Goal: Information Seeking & Learning: Learn about a topic

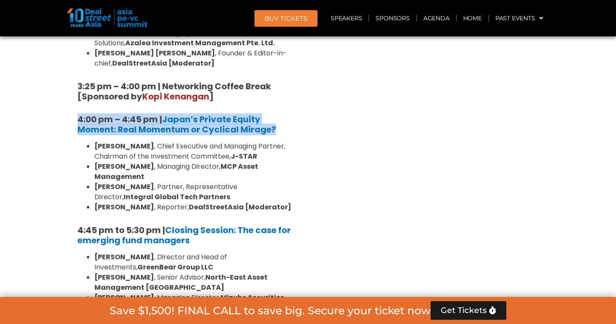
scroll to position [1206, 0]
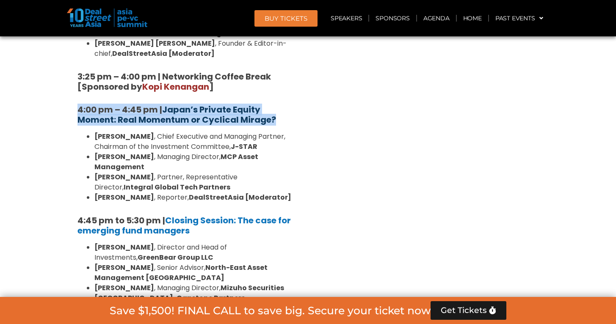
click at [204, 104] on b "Japan’s Private Equity Moment: Real Momentum or Cyclical Mirage?" at bounding box center [176, 115] width 198 height 22
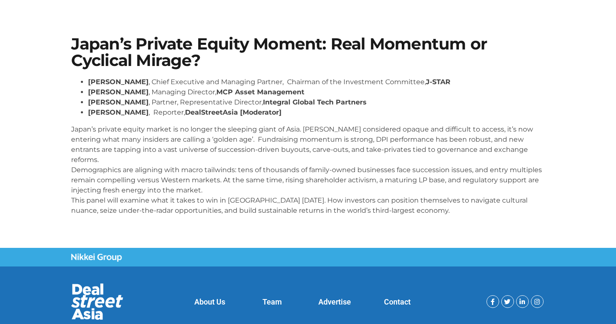
scroll to position [161, 0]
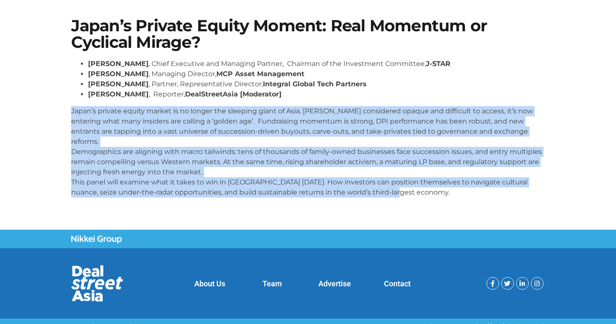
drag, startPoint x: 313, startPoint y: 174, endPoint x: 68, endPoint y: 107, distance: 254.0
click at [68, 107] on div "Japan’s Private Equity Moment: Real Momentum or Cyclical Mirage? [PERSON_NAME] …" at bounding box center [308, 111] width 482 height 195
copy p "Japan’s private equity market is no longer the sleeping giant of Asia. [PERSON_…"
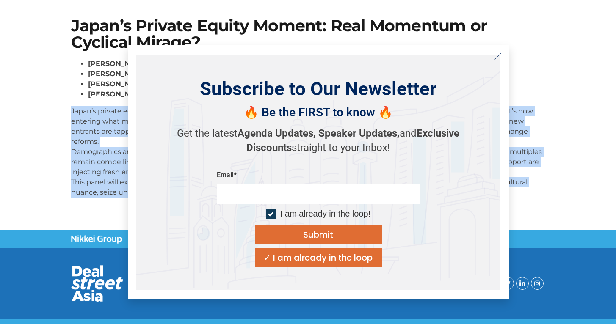
click at [65, 122] on section "Japan’s Private Equity Moment: Real Momentum or Cyclical Mirage? [PERSON_NAME] …" at bounding box center [308, 110] width 616 height 237
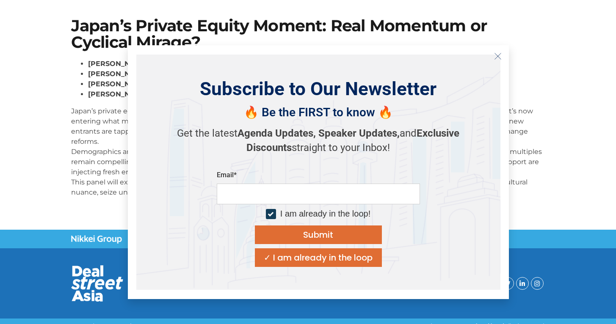
click at [500, 53] on icon "Close" at bounding box center [498, 56] width 8 height 8
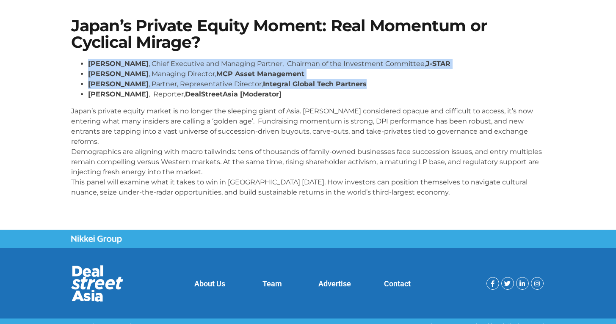
drag, startPoint x: 349, startPoint y: 82, endPoint x: 87, endPoint y: 67, distance: 263.1
click at [87, 67] on ul "[PERSON_NAME] , Chief Executive and Managing Partner, Chairman of the Investmen…" at bounding box center [308, 79] width 474 height 41
copy ul "[PERSON_NAME] , Chief Executive and Managing Partner, Chairman of the Investmen…"
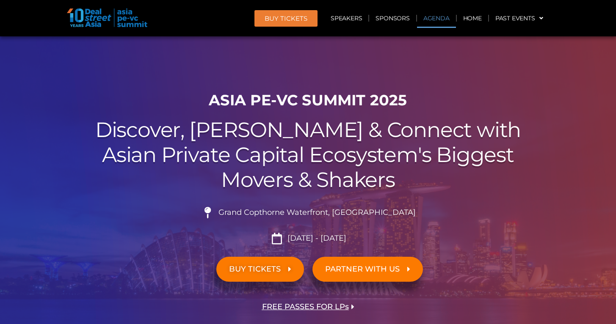
click at [442, 16] on link "Agenda" at bounding box center [436, 17] width 39 height 19
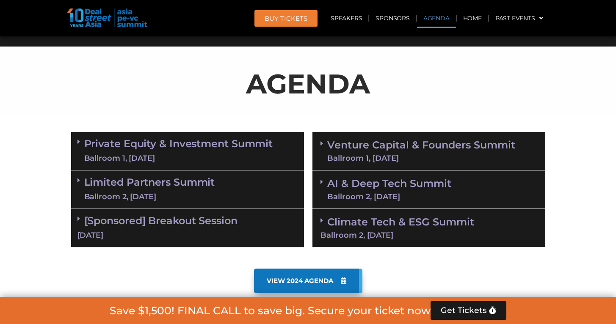
scroll to position [443, 0]
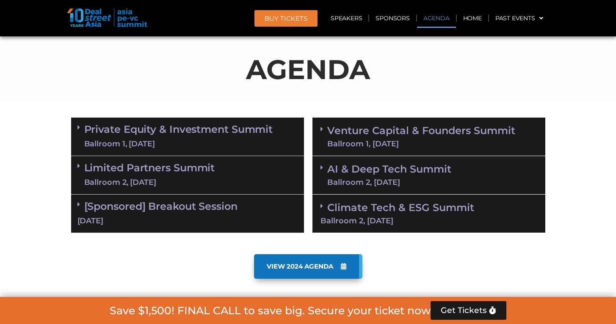
click at [218, 182] on div "Limited Partners Summit Ballroom 2, 10 Sept" at bounding box center [187, 175] width 233 height 39
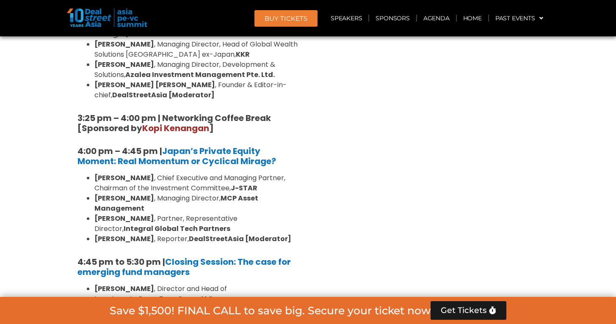
scroll to position [1175, 0]
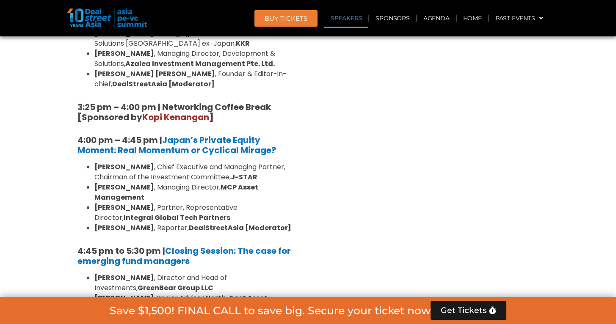
drag, startPoint x: 239, startPoint y: 127, endPoint x: 359, endPoint y: 26, distance: 157.1
click at [239, 182] on strong "MCP Asset Management" at bounding box center [176, 192] width 164 height 20
click at [347, 16] on link "Speakers" at bounding box center [346, 17] width 44 height 19
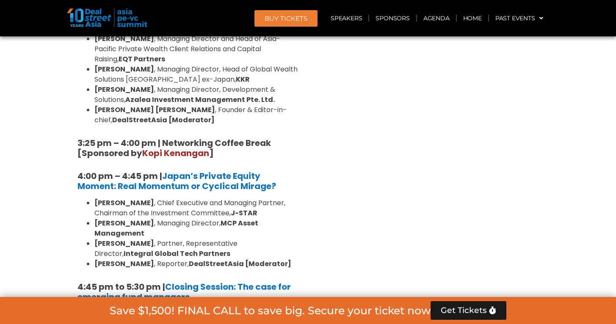
scroll to position [2025, 0]
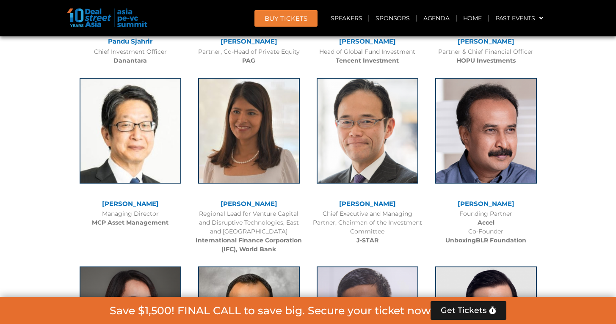
click at [129, 200] on link "[PERSON_NAME]" at bounding box center [130, 204] width 57 height 8
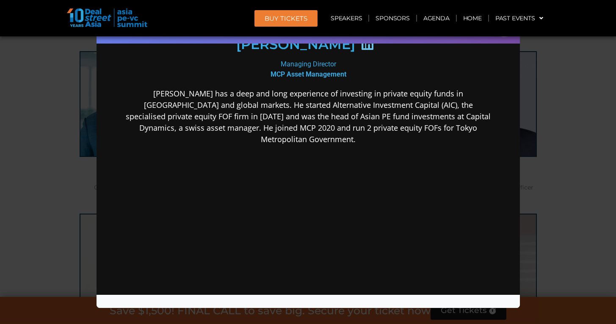
scroll to position [1865, 0]
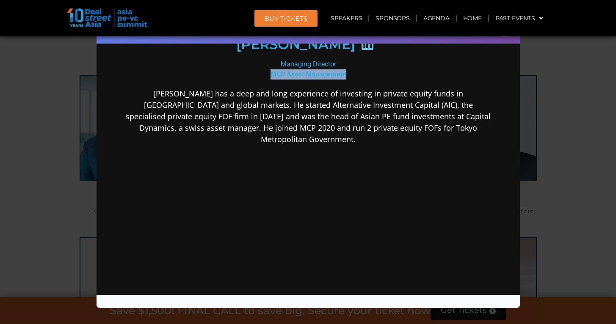
drag, startPoint x: 268, startPoint y: 74, endPoint x: 341, endPoint y: 75, distance: 73.2
click at [341, 75] on b "MCP Asset Management" at bounding box center [308, 74] width 76 height 8
copy b "MCP Asset Management"
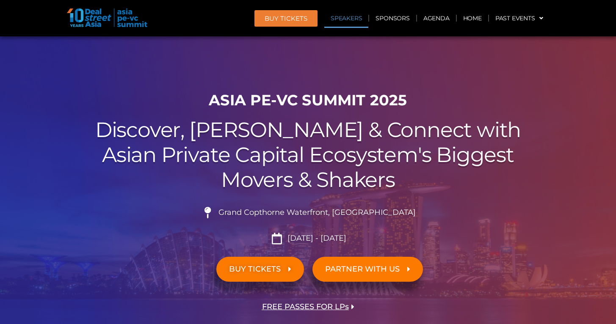
click at [342, 21] on link "Speakers" at bounding box center [346, 17] width 44 height 19
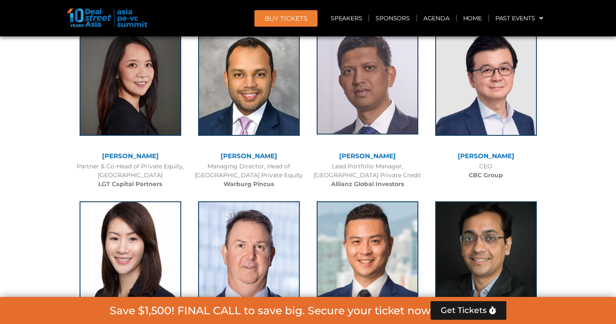
scroll to position [4703, 0]
